Goal: Use online tool/utility: Use online tool/utility

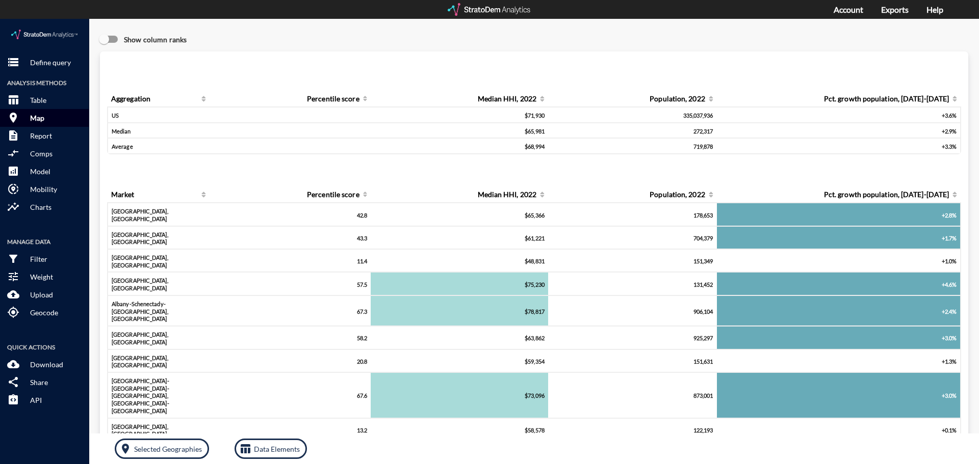
click p "Map"
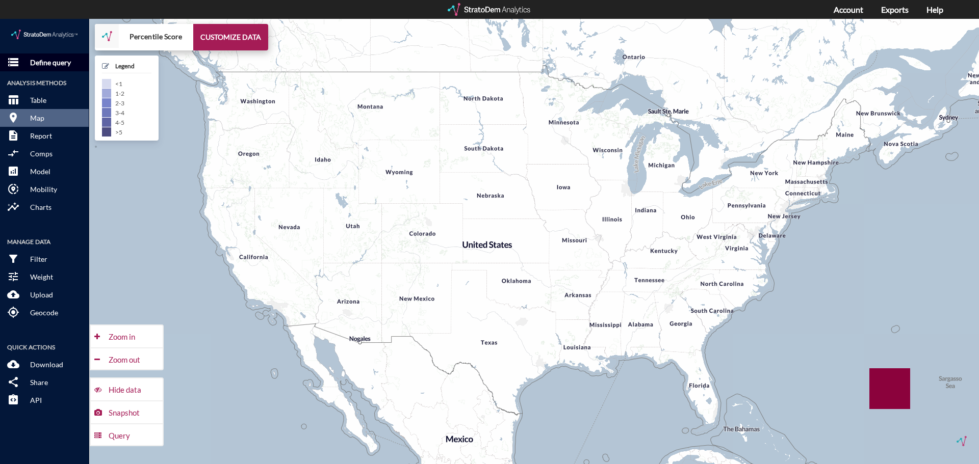
click p "Define query"
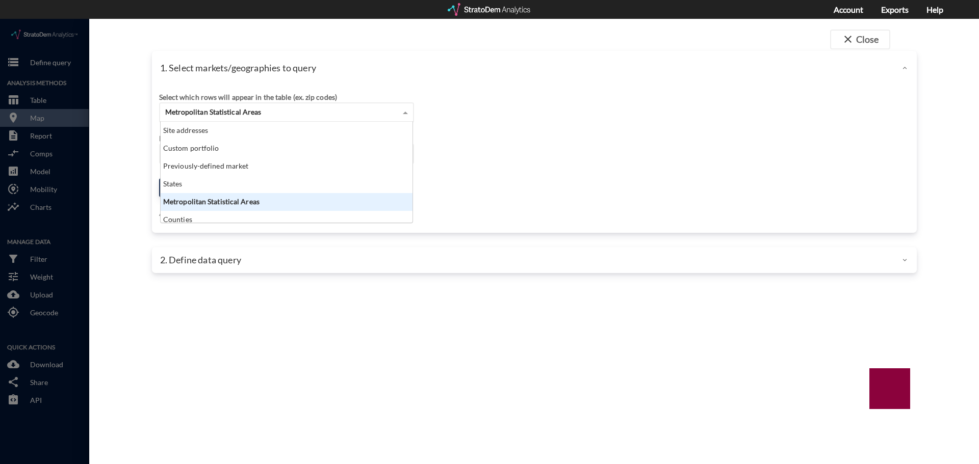
click span "Metropolitan Statistical Areas"
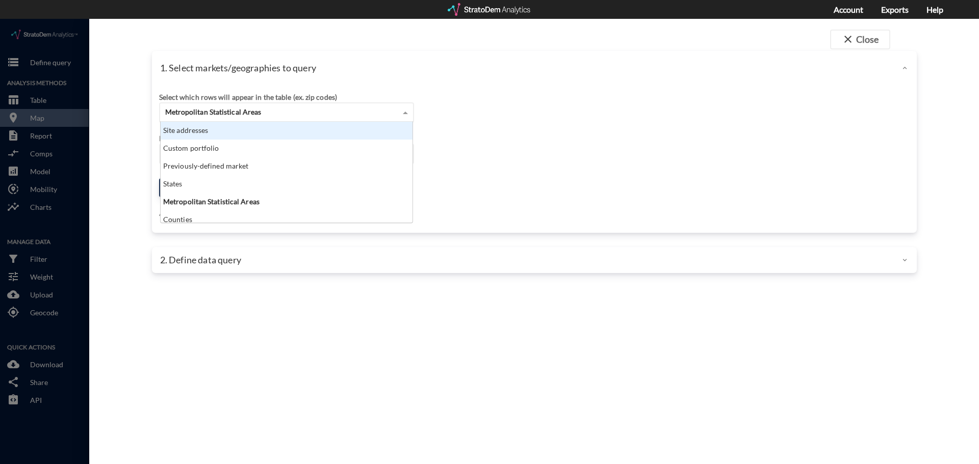
click div "Site addresses"
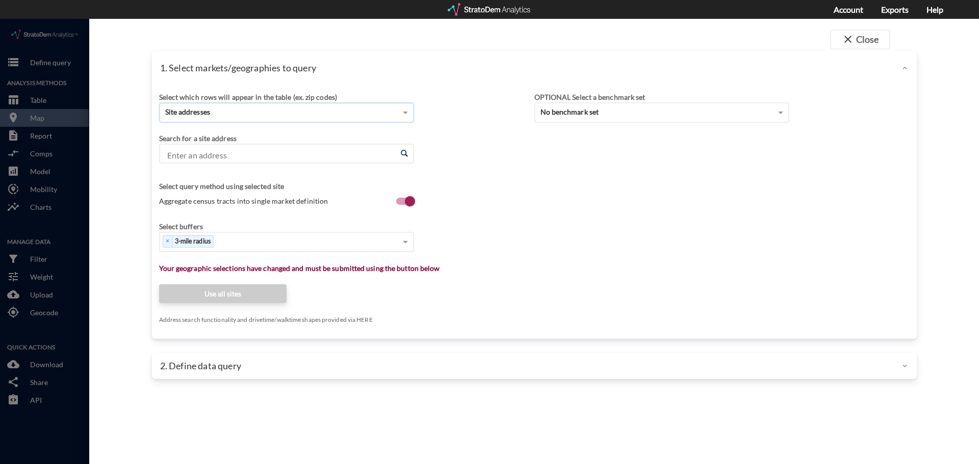
click input "Enter an address"
paste input "[STREET_ADDRESS]"
type input "[STREET_ADDRESS]"
click div "Search for a site address Enter an address Enter an address Select query method…"
click span
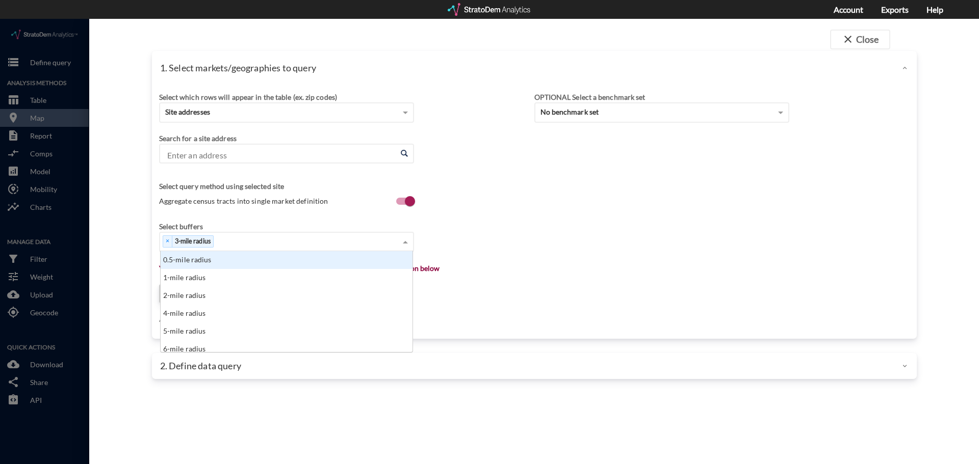
scroll to position [93, 246]
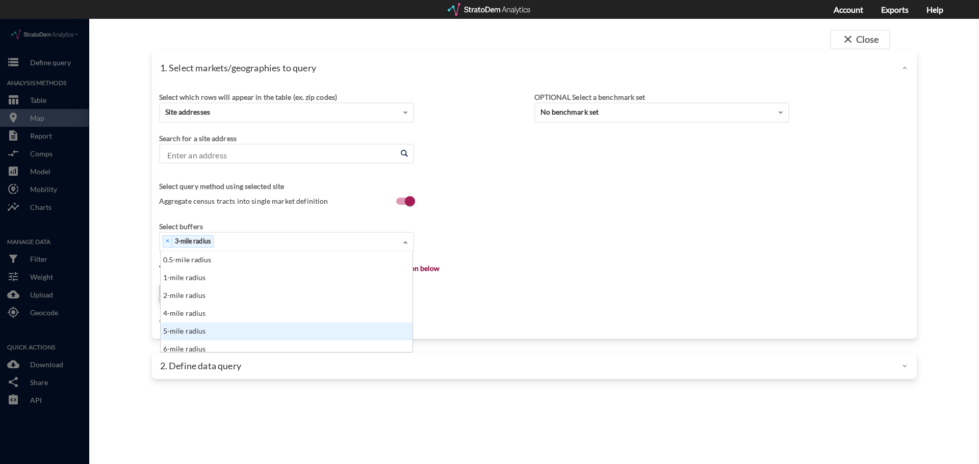
click div "5-mile radius"
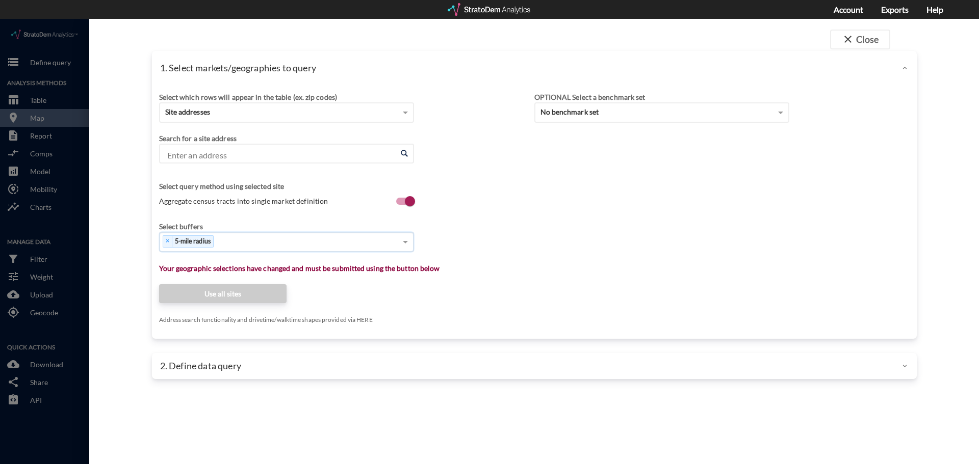
click div "Select query method using selected site"
click input "Enter an address"
paste input "[STREET_ADDRESS]"
type input "[STREET_ADDRESS]"
click span
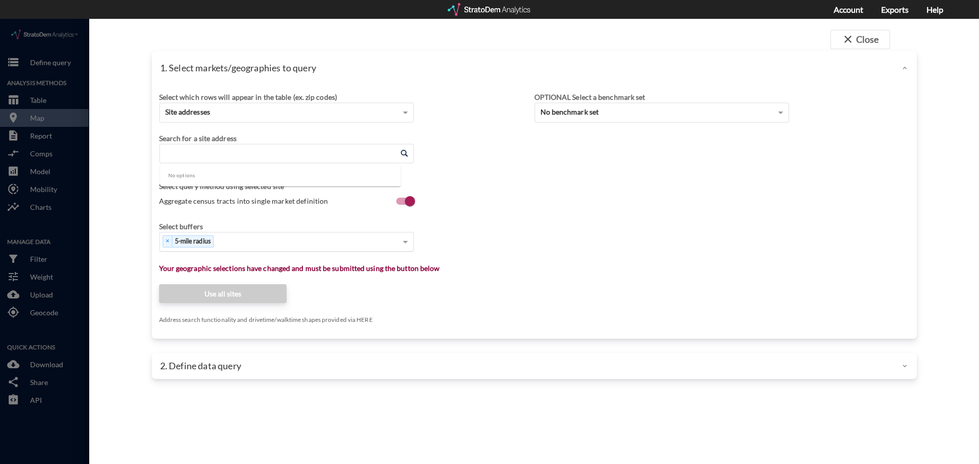
click input "Enter an address"
paste input "[STREET_ADDRESS]"
drag, startPoint x: 302, startPoint y: 138, endPoint x: 234, endPoint y: 142, distance: 67.9
click input "[STREET_ADDRESS]"
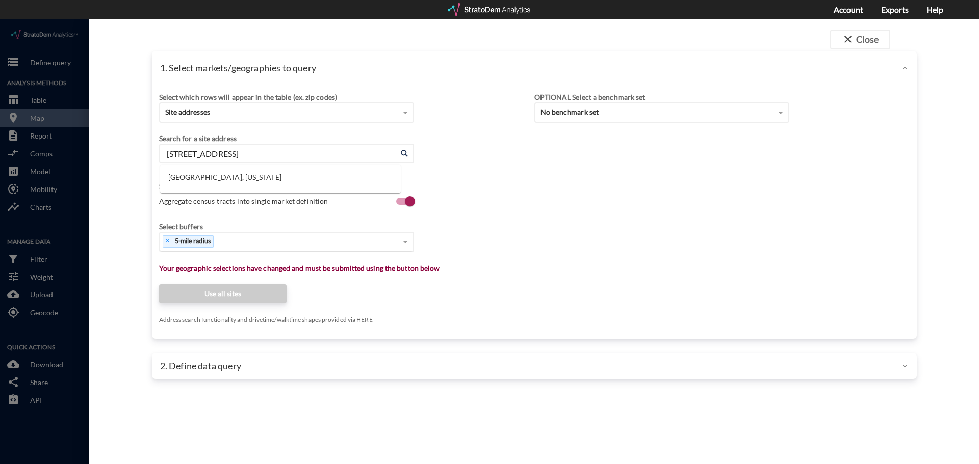
type input "[STREET_ADDRESS]"
paste input "[STREET_ADDRESS][US_STATE]"
click input "[STREET_ADDRESS][US_STATE]"
click li "[STREET_ADDRESS][US_STATE][US_STATE]"
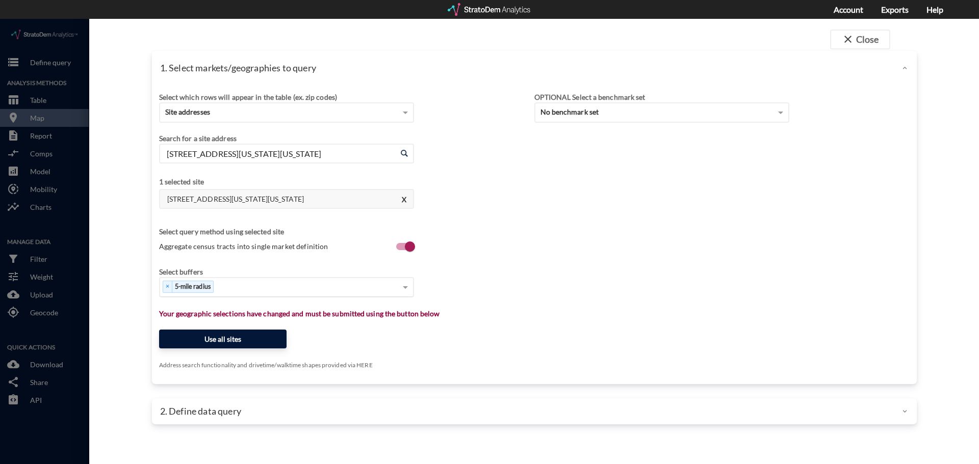
type input "[STREET_ADDRESS][US_STATE][US_STATE]"
click button "Use all sites"
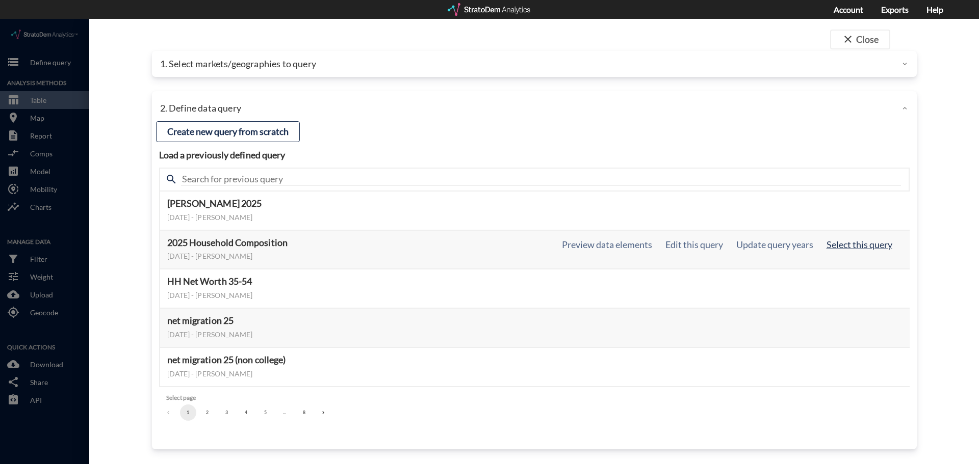
click button "Select this query"
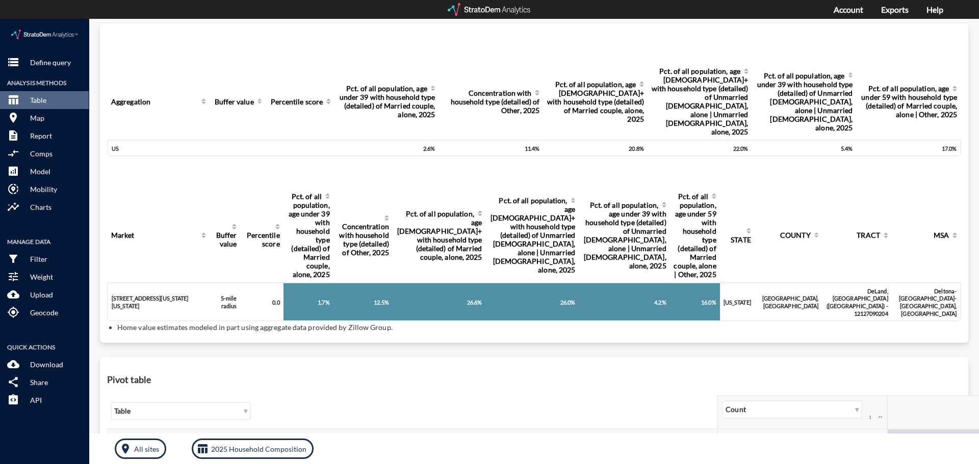
scroll to position [102, 0]
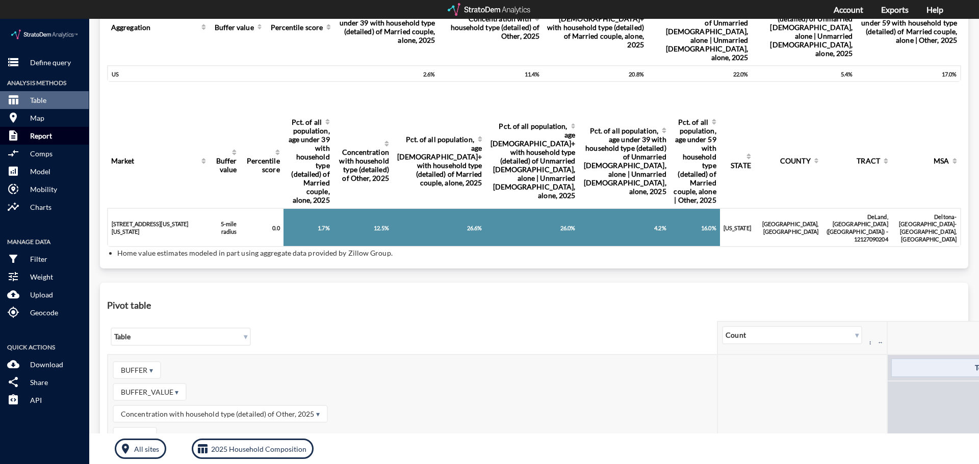
click p "Report"
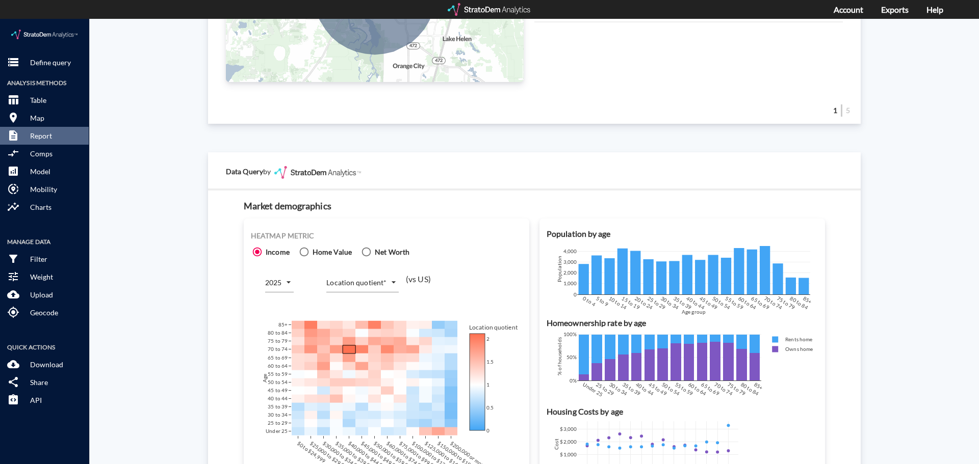
scroll to position [510, 0]
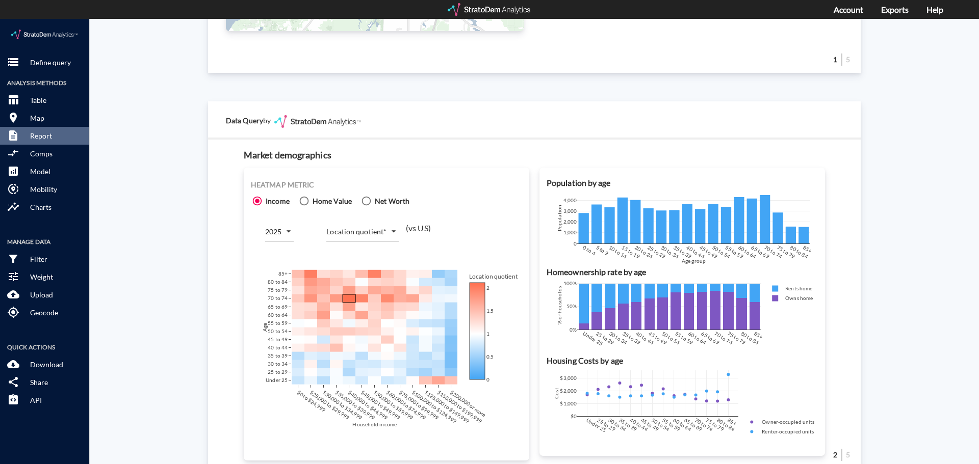
click body "/vantagepoint/us/-1 storage Define query Analysis Methods table_chart Table roo…"
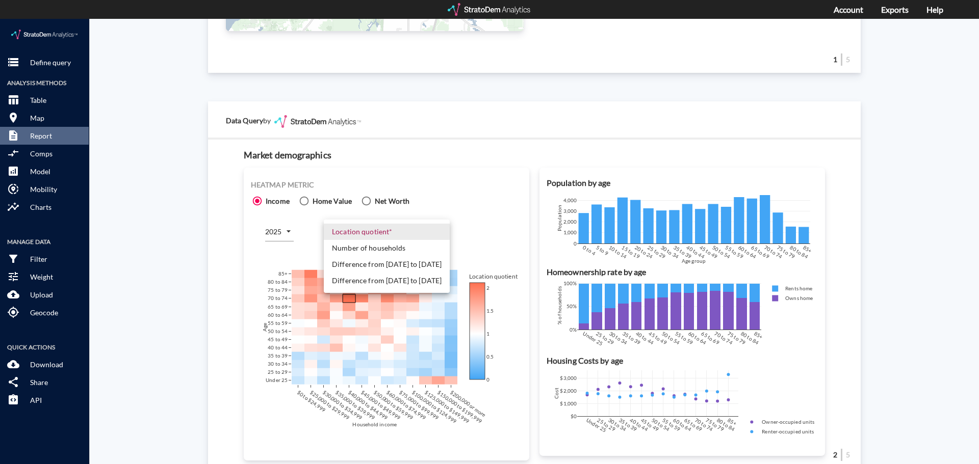
click li "Difference from [DATE] to [DATE]"
type input "COUNT_DIFF_HIST"
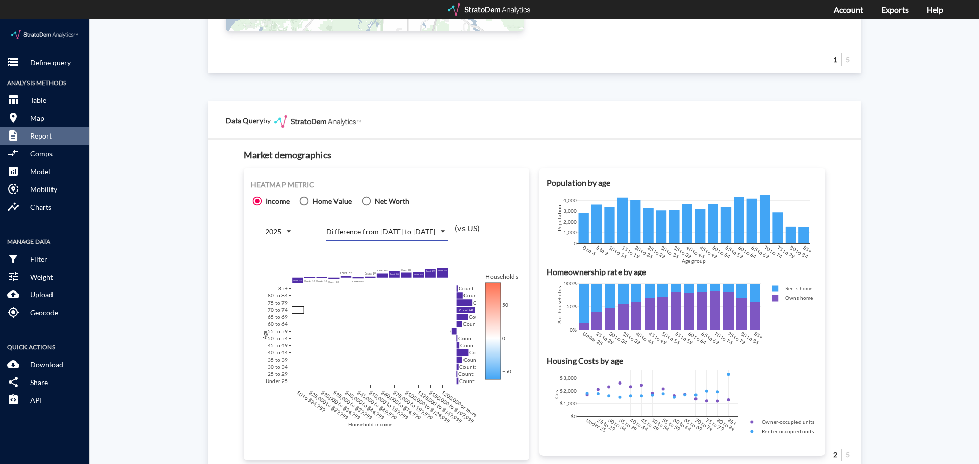
click div "Heatmap metric Income Home Value Net Worth 2025 2025 Difference from [DATE] to …"
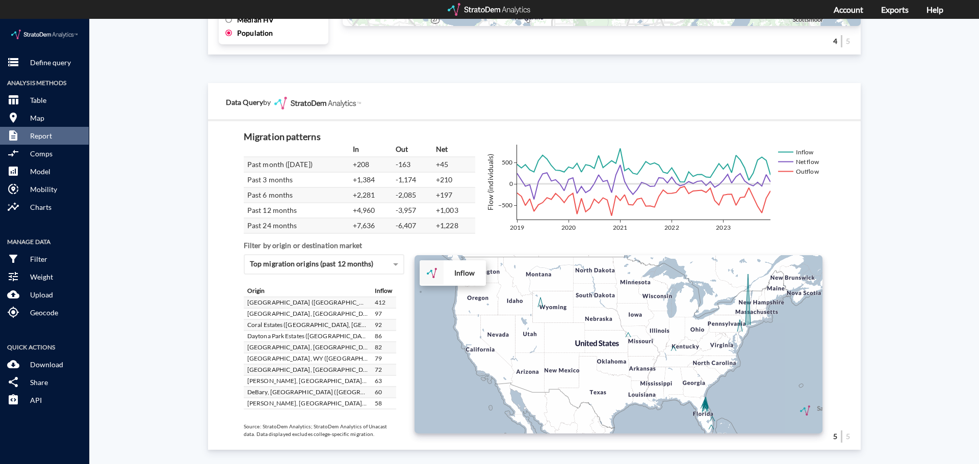
scroll to position [153, 0]
